Goal: Find specific page/section: Find specific page/section

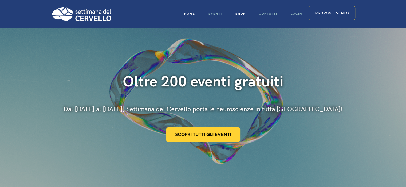
click at [240, 15] on span "Shop" at bounding box center [240, 13] width 10 height 3
click at [239, 12] on span "Shop" at bounding box center [240, 13] width 10 height 3
click at [211, 14] on span "Eventi" at bounding box center [215, 13] width 14 height 3
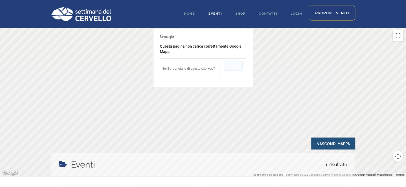
click at [229, 66] on button "OK" at bounding box center [232, 66] width 19 height 10
